Goal: Information Seeking & Learning: Understand process/instructions

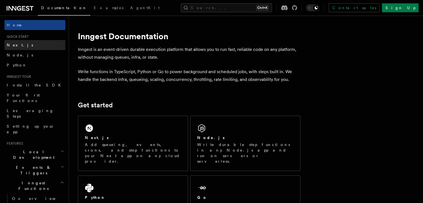
click at [12, 47] on span "Next.js" at bounding box center [20, 45] width 26 height 4
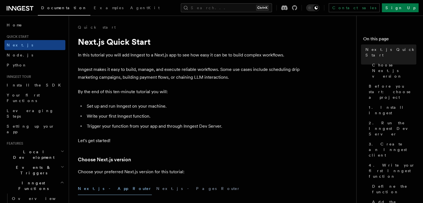
click at [262, 70] on p "Inngest makes it easy to build, manage, and execute reliable workflows. Some us…" at bounding box center [189, 74] width 223 height 16
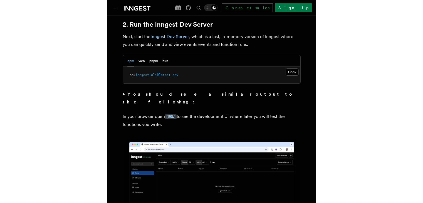
scroll to position [415, 0]
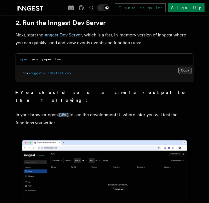
click at [188, 67] on button "Copy Copied" at bounding box center [185, 70] width 13 height 7
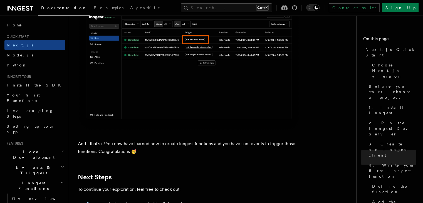
scroll to position [3550, 0]
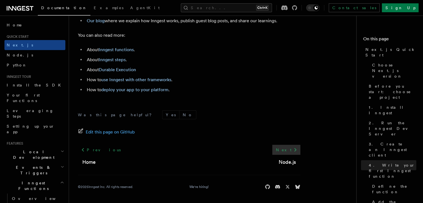
click at [290, 150] on link "Next" at bounding box center [287, 150] width 28 height 10
click at [405, 8] on link "Sign Up" at bounding box center [400, 7] width 37 height 9
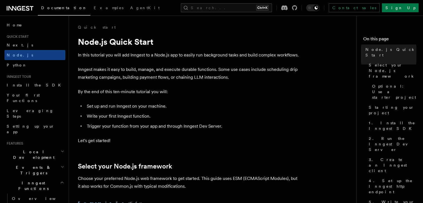
scroll to position [8, 0]
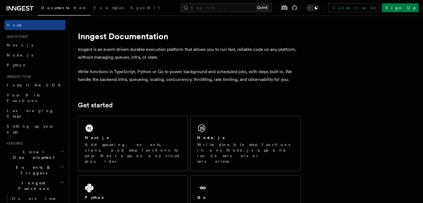
click at [148, 57] on p "Inngest is an event-driven durable execution platform that allows you to run fa…" at bounding box center [189, 54] width 223 height 16
click at [25, 45] on link "Next.js" at bounding box center [34, 45] width 61 height 10
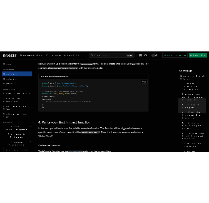
scroll to position [782, 0]
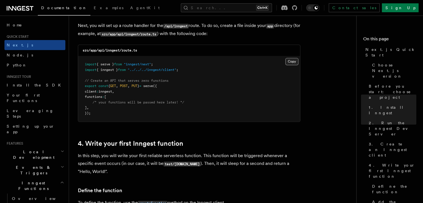
click at [290, 63] on button "Copy Copied" at bounding box center [292, 61] width 13 height 7
click at [270, 98] on pre "import { serve } from "inngest/next" ; import { inngest } from "../../../innges…" at bounding box center [189, 88] width 222 height 65
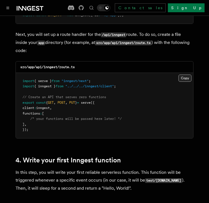
click at [185, 75] on button "Copy Copied" at bounding box center [185, 78] width 13 height 7
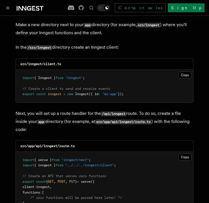
scroll to position [699, 0]
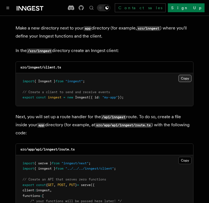
click at [187, 75] on button "Copy Copied" at bounding box center [185, 78] width 13 height 7
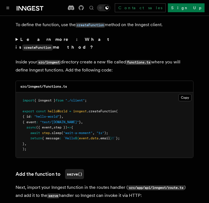
scroll to position [977, 0]
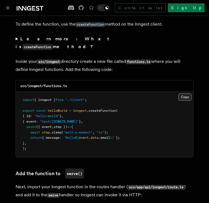
click at [183, 94] on button "Copy Copied" at bounding box center [185, 97] width 13 height 7
